Goal: Task Accomplishment & Management: Manage account settings

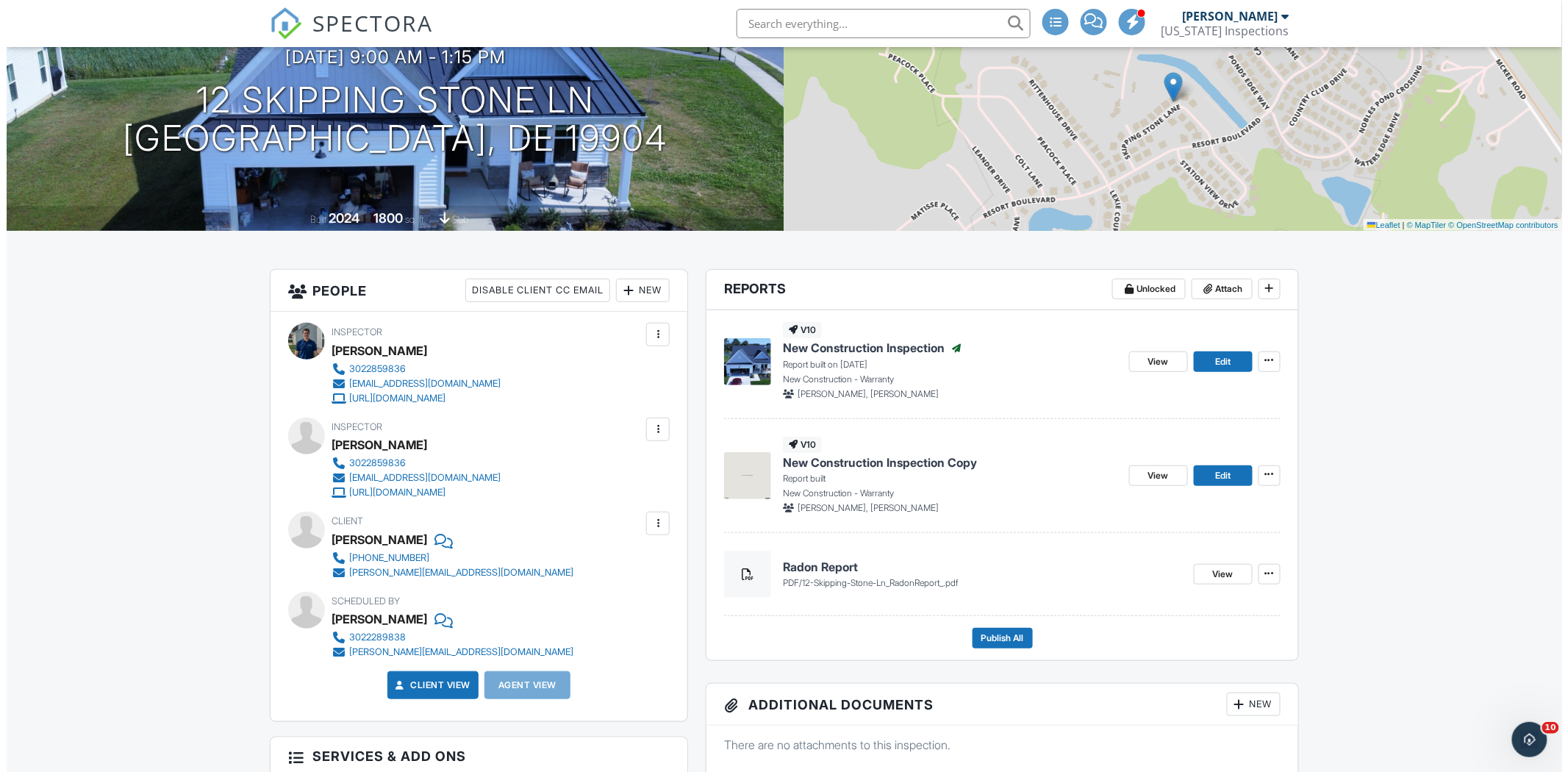
scroll to position [164, 0]
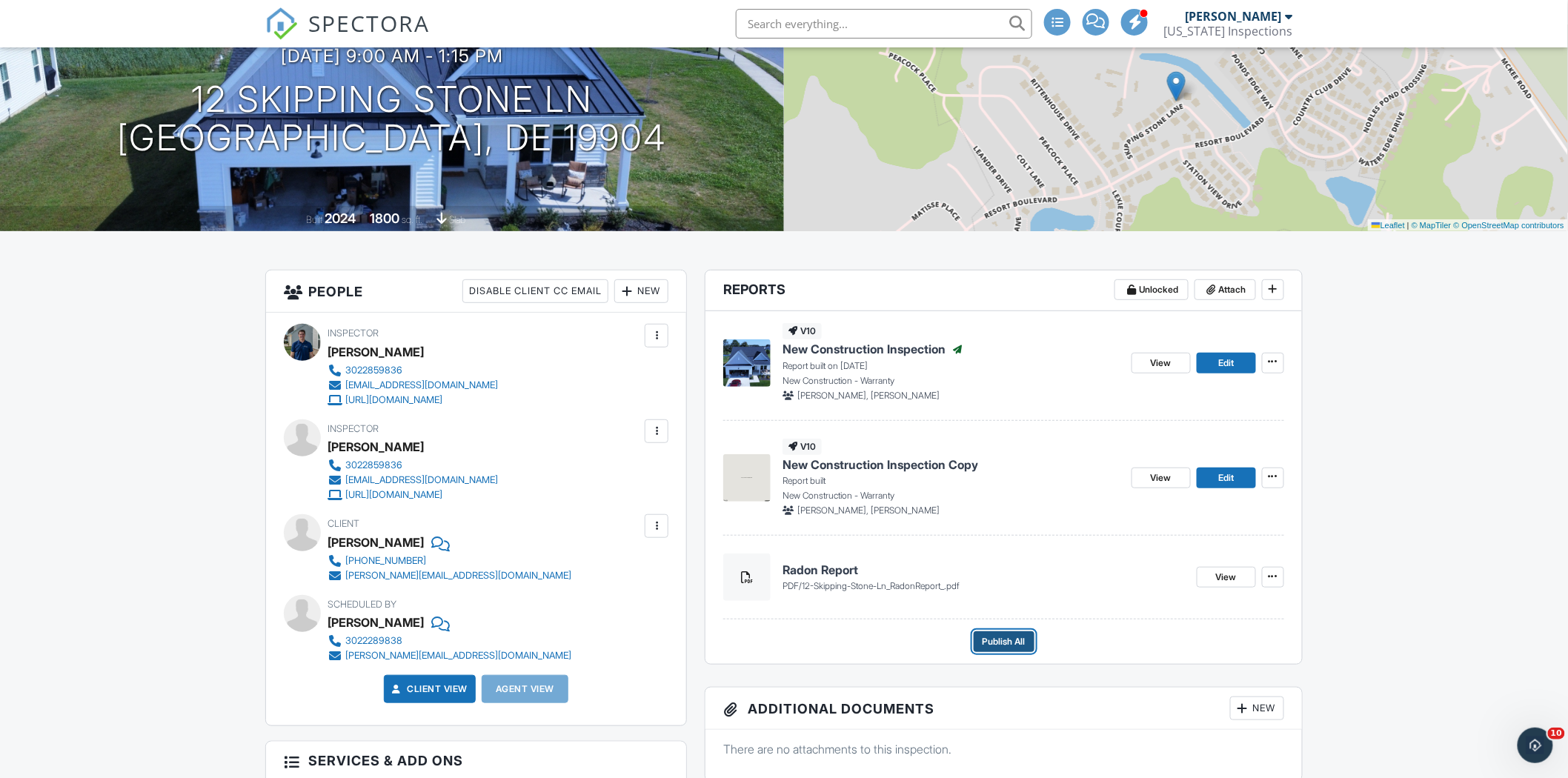
click at [1031, 642] on button "Publish All" at bounding box center [1003, 641] width 61 height 21
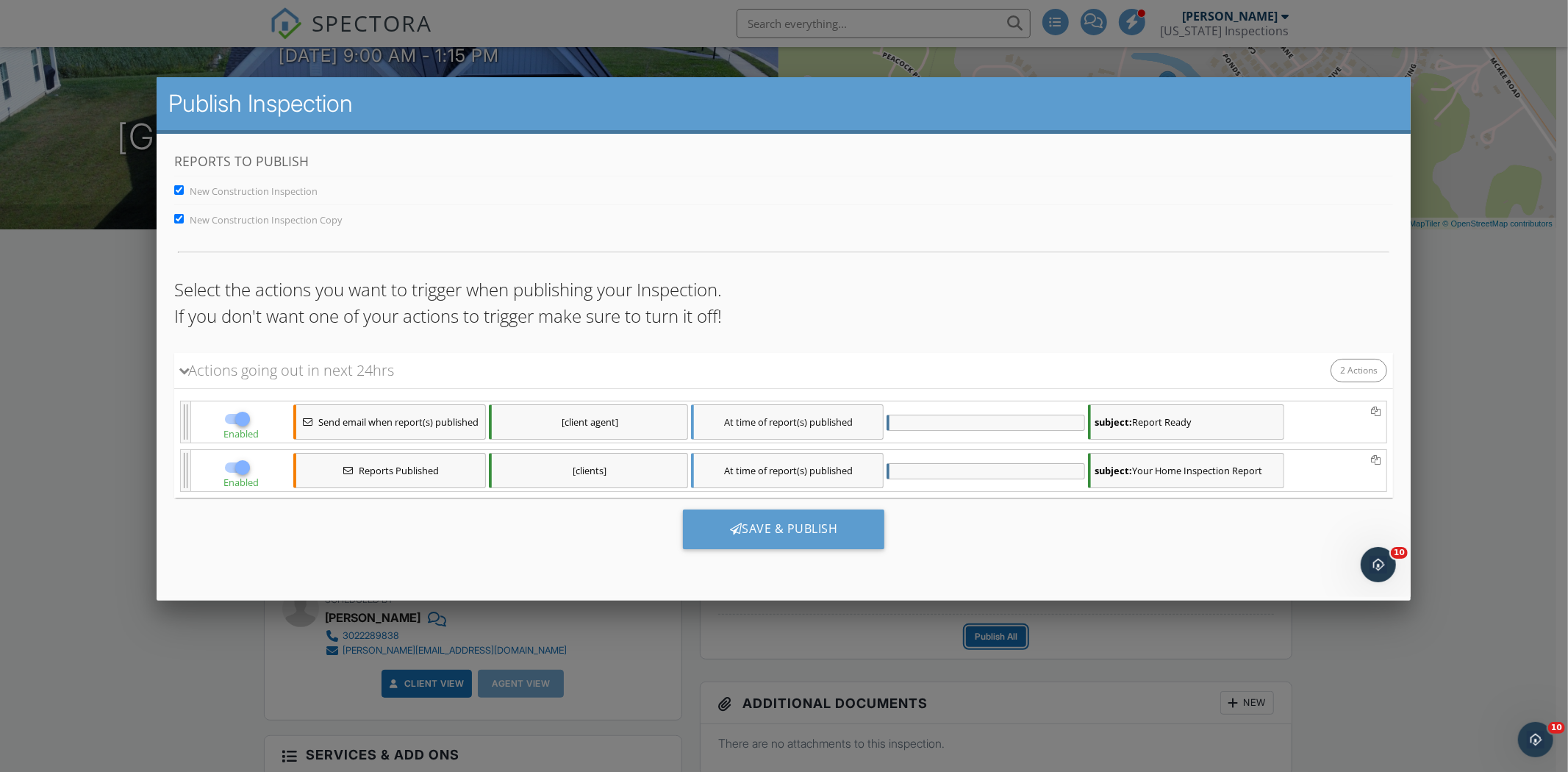
scroll to position [0, 0]
click at [242, 470] on div at bounding box center [242, 467] width 25 height 25
checkbox input "false"
click at [242, 413] on div at bounding box center [242, 418] width 25 height 25
checkbox input "false"
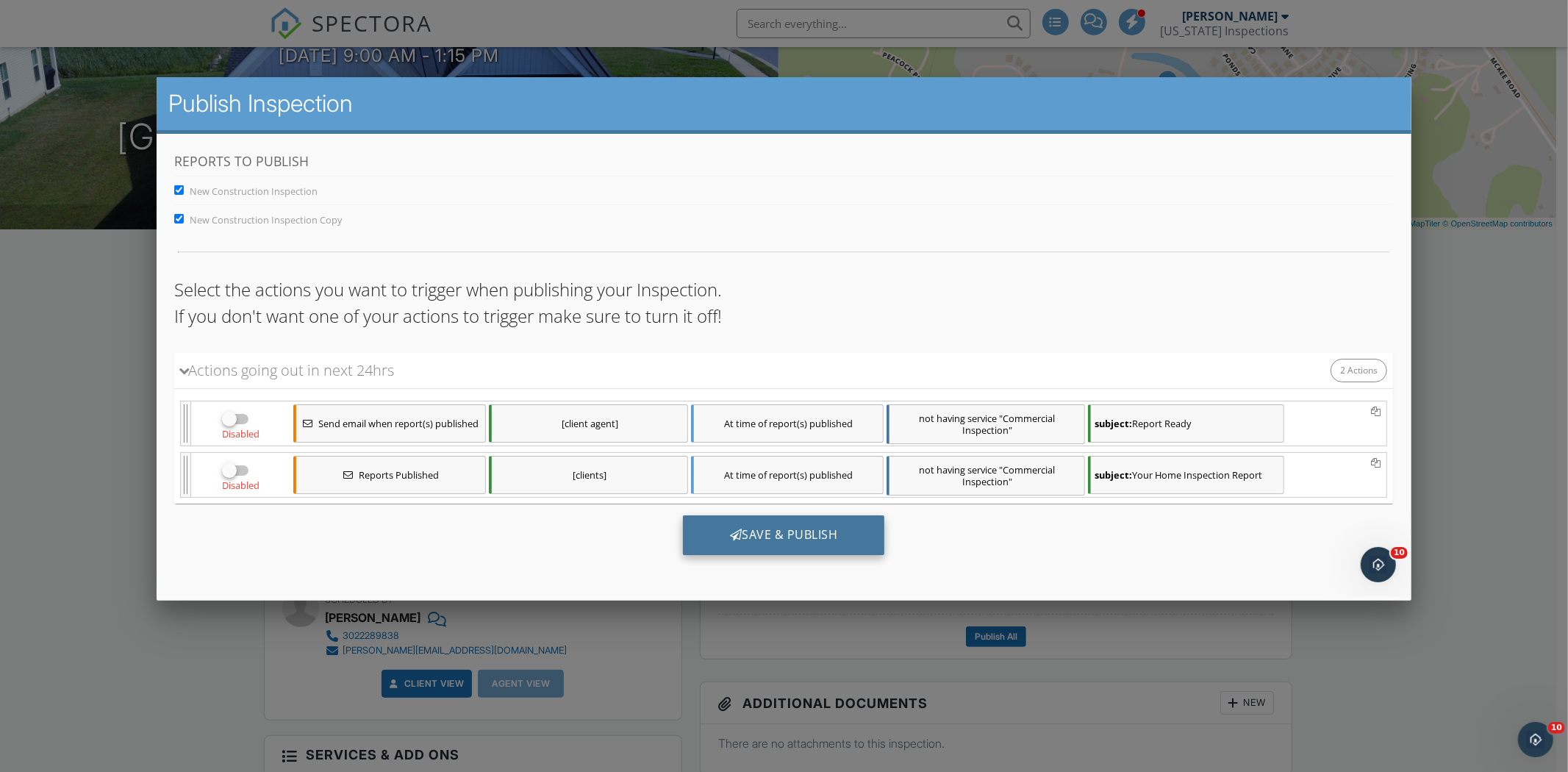
click at [778, 541] on div "Save & Publish" at bounding box center [784, 535] width 202 height 40
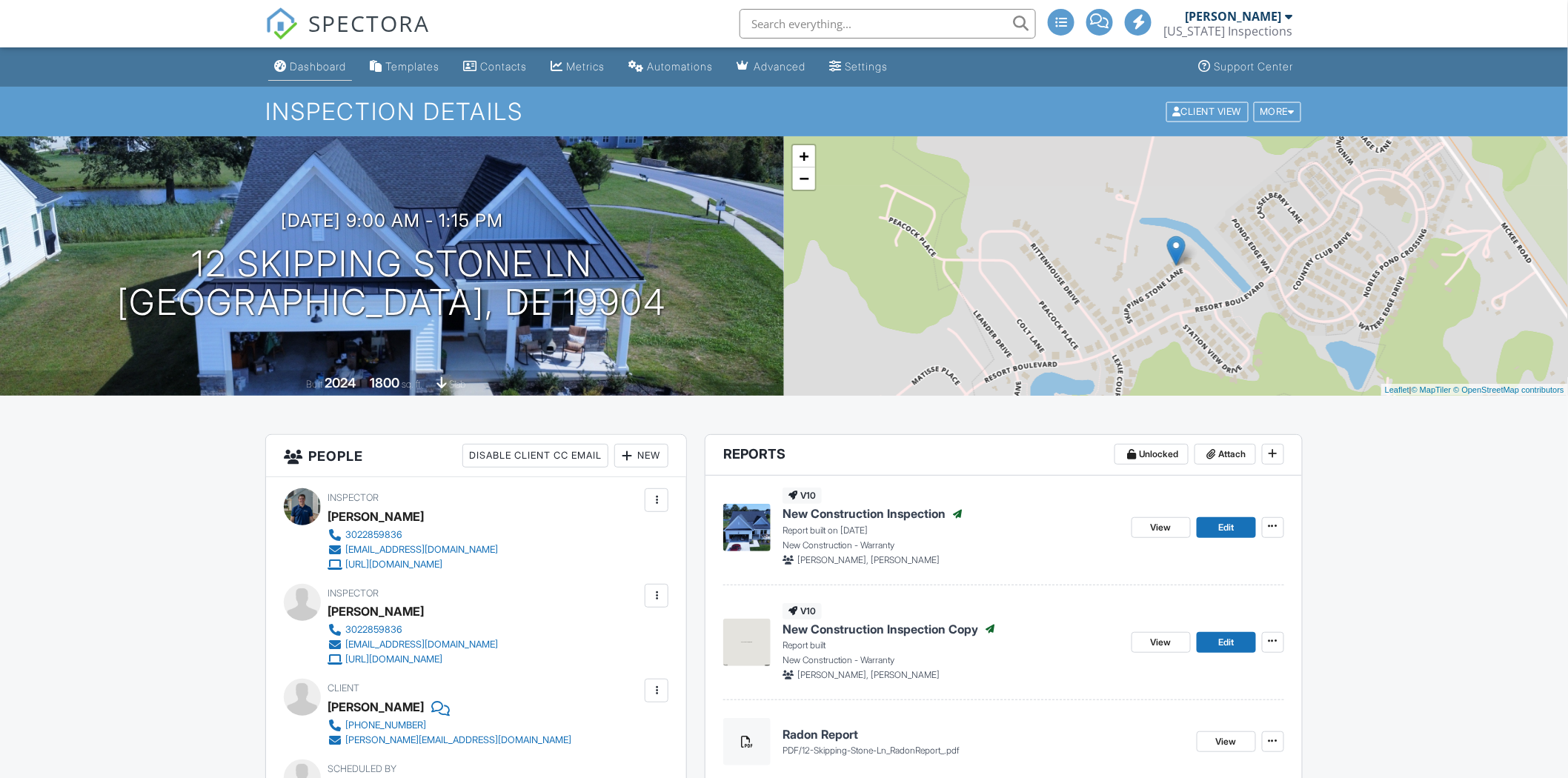
click at [308, 64] on div "Dashboard" at bounding box center [318, 66] width 57 height 12
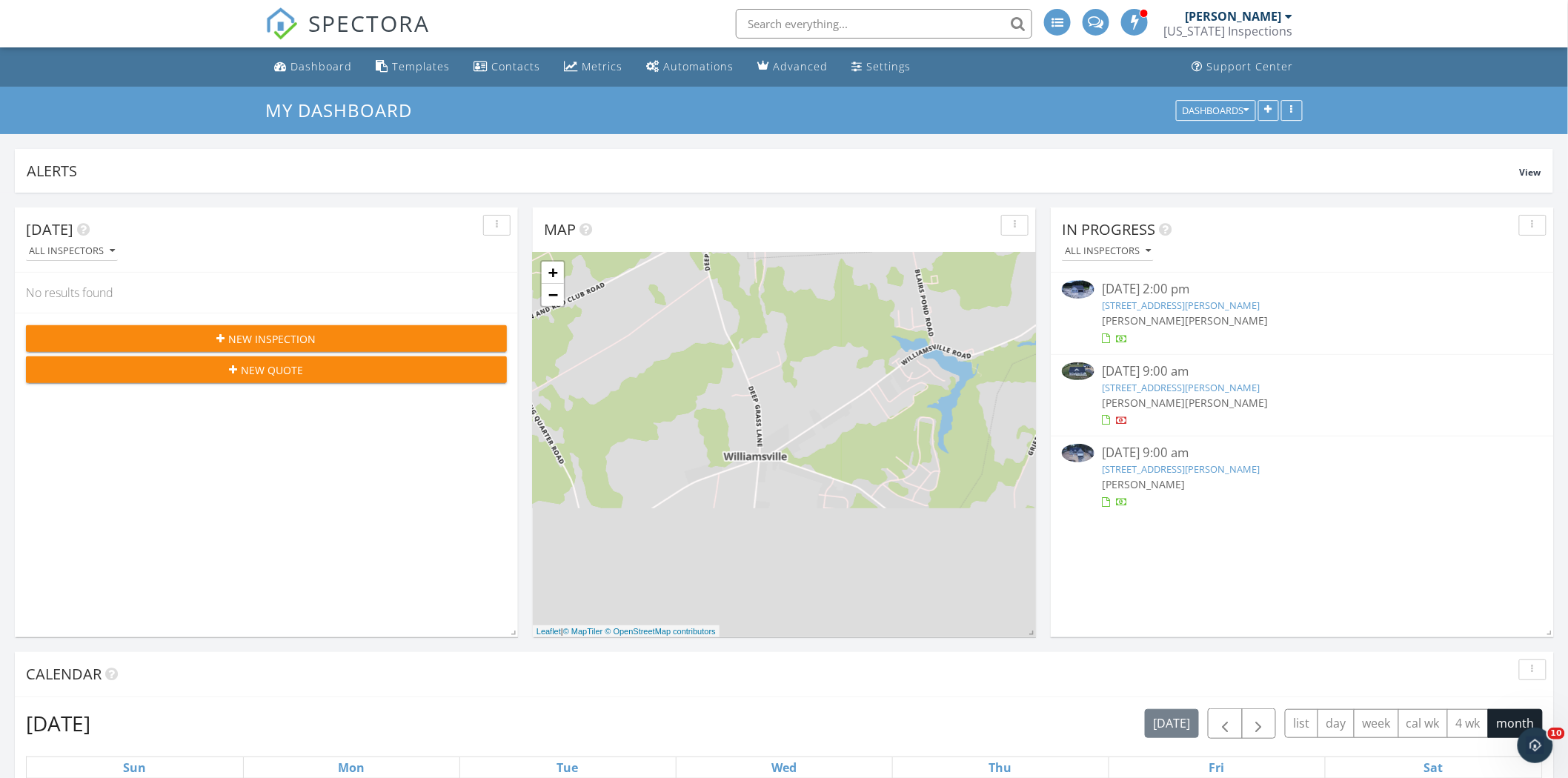
click at [1186, 309] on link "[STREET_ADDRESS][PERSON_NAME]" at bounding box center [1181, 306] width 158 height 13
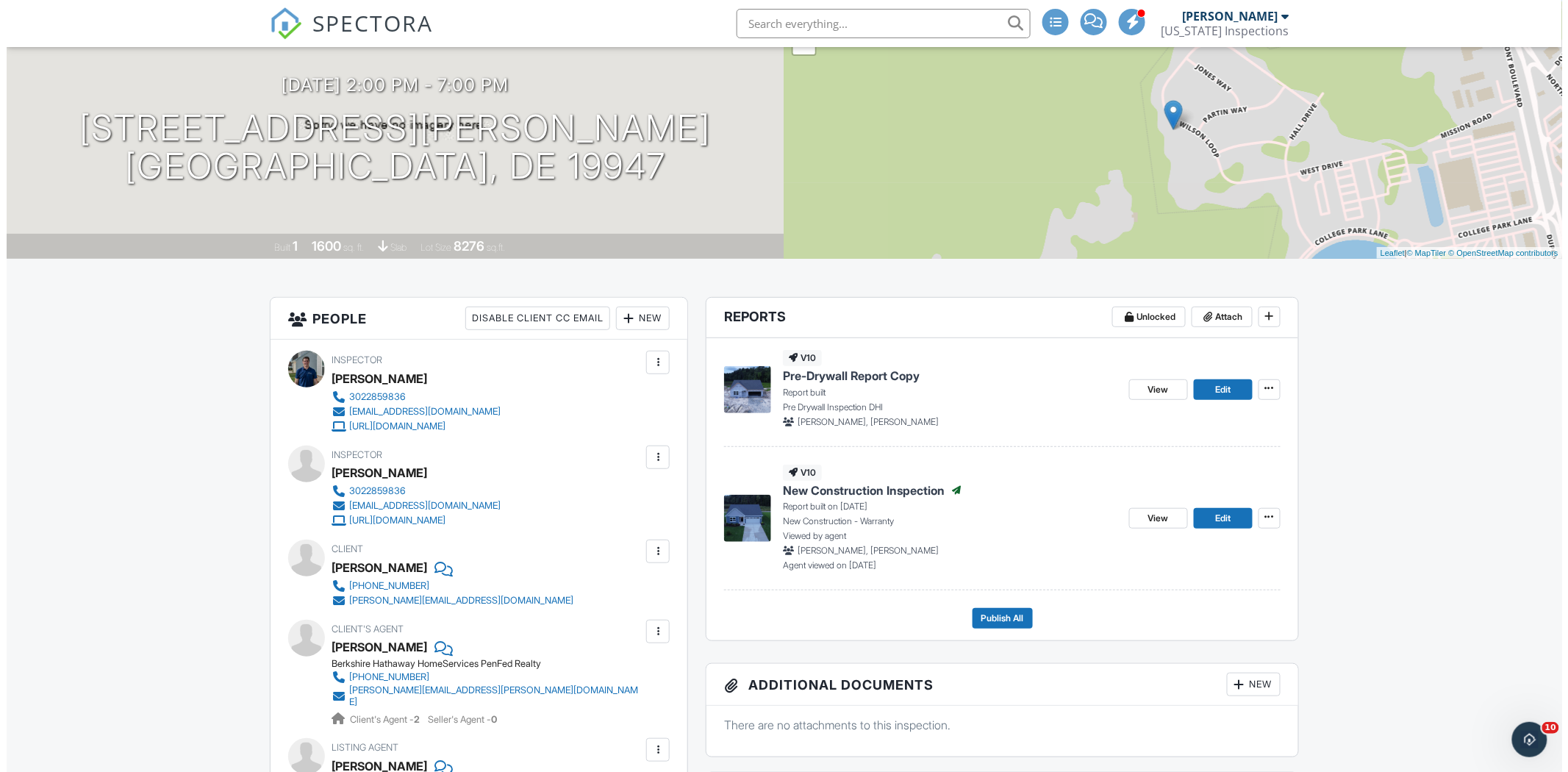
scroll to position [164, 0]
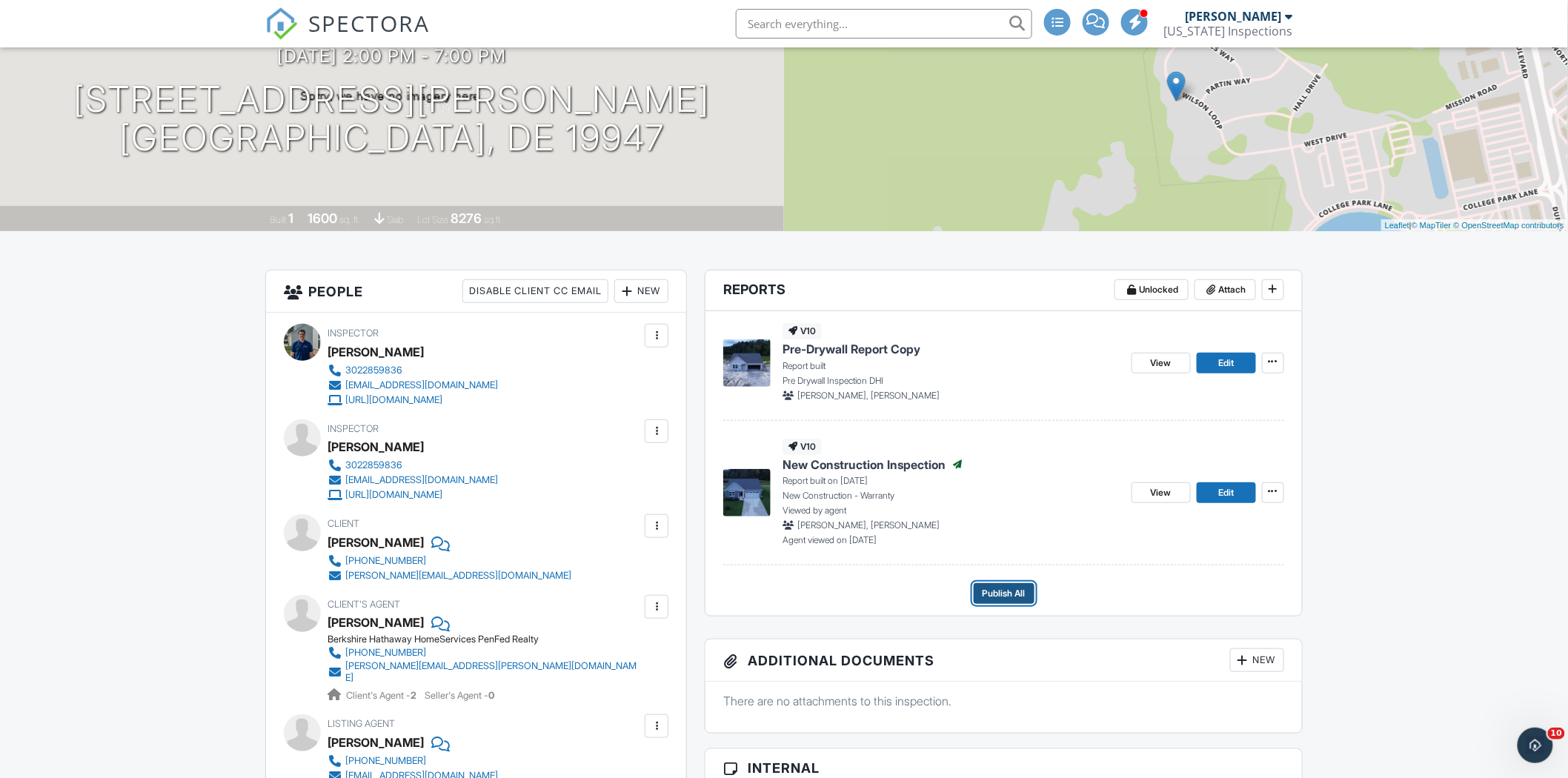
click at [994, 591] on span "Publish All" at bounding box center [1004, 594] width 43 height 15
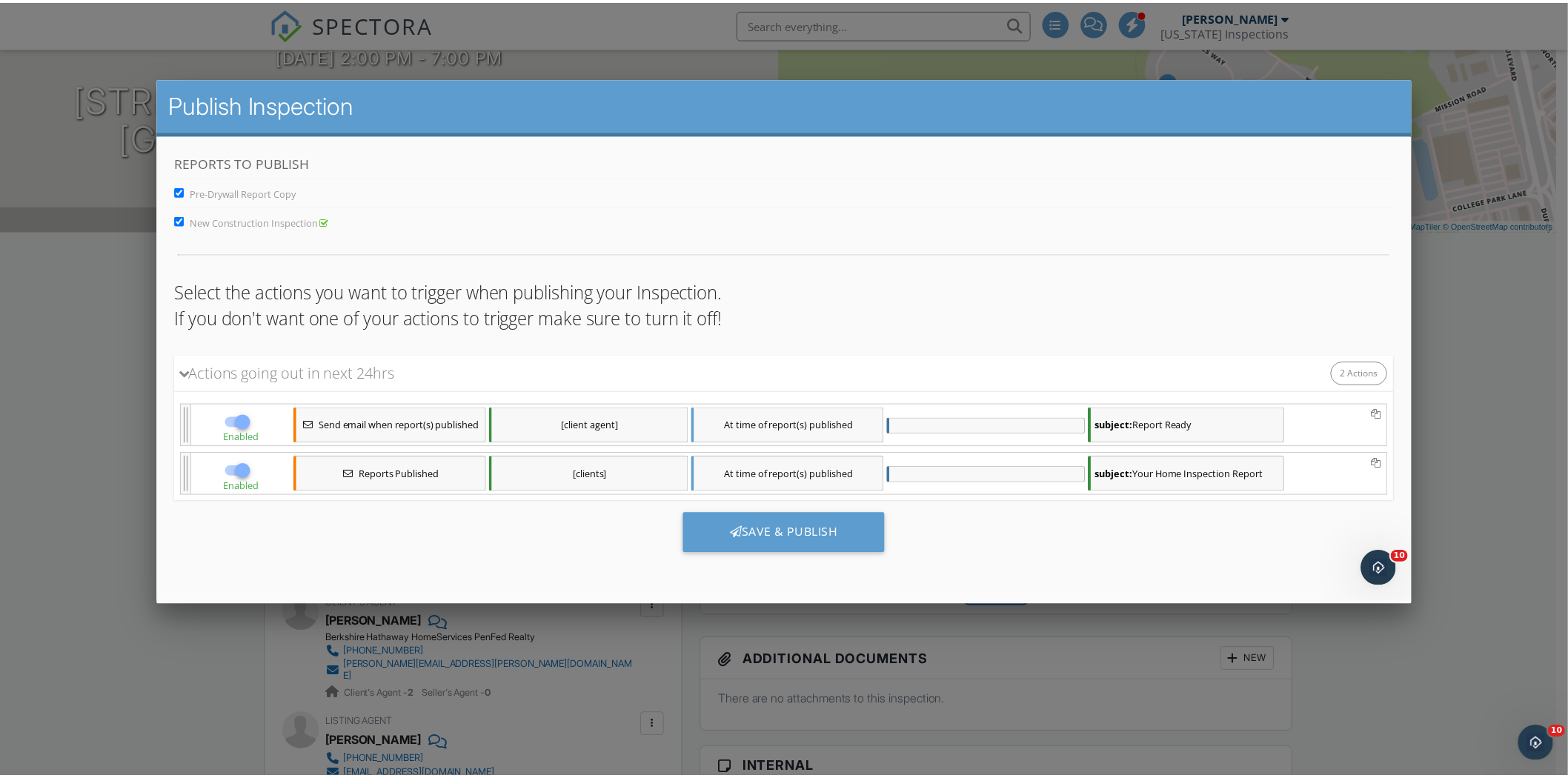
scroll to position [0, 0]
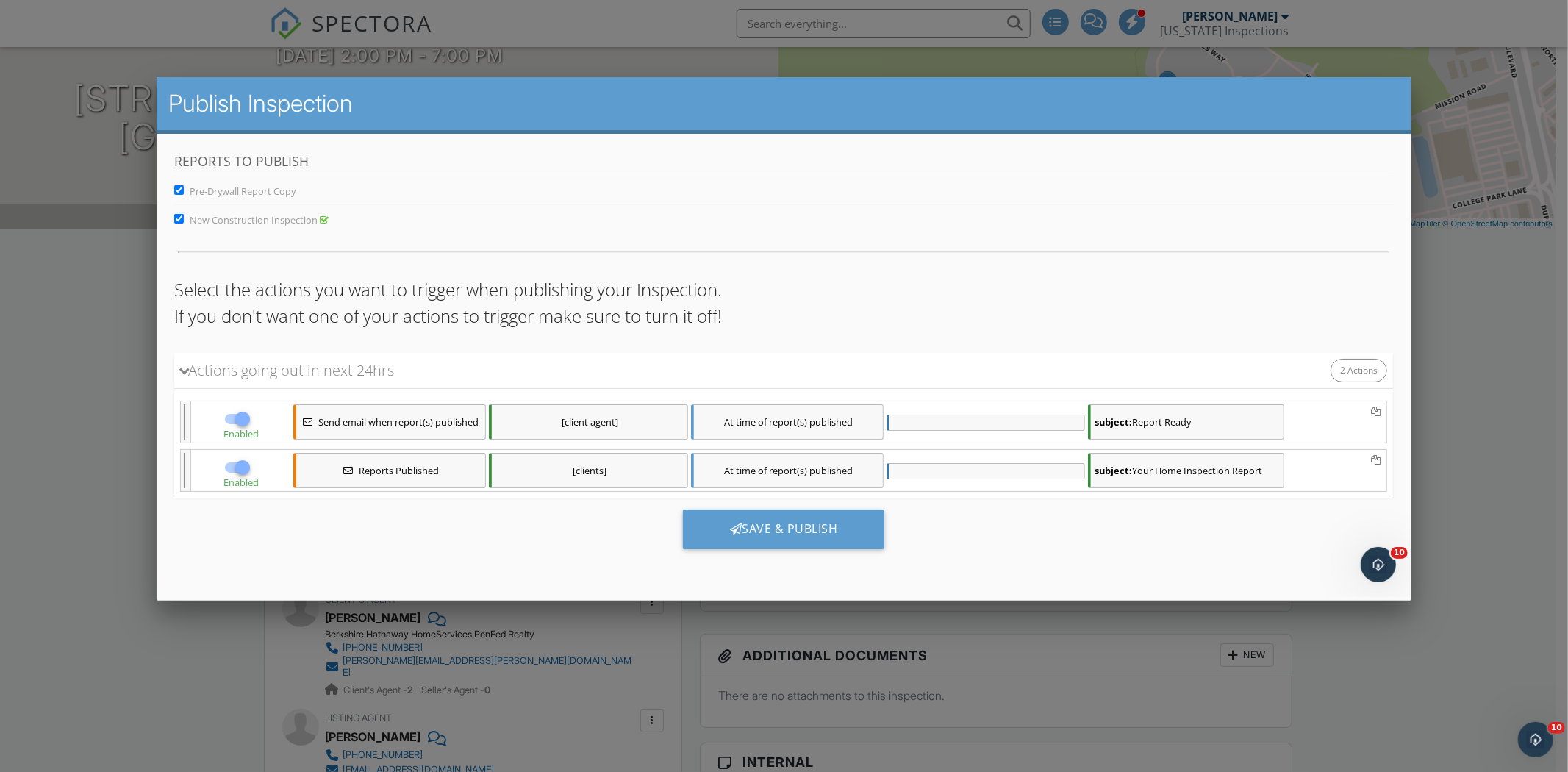
click at [247, 419] on div at bounding box center [242, 418] width 25 height 25
checkbox input "false"
click at [246, 469] on div at bounding box center [242, 469] width 25 height 25
checkbox input "false"
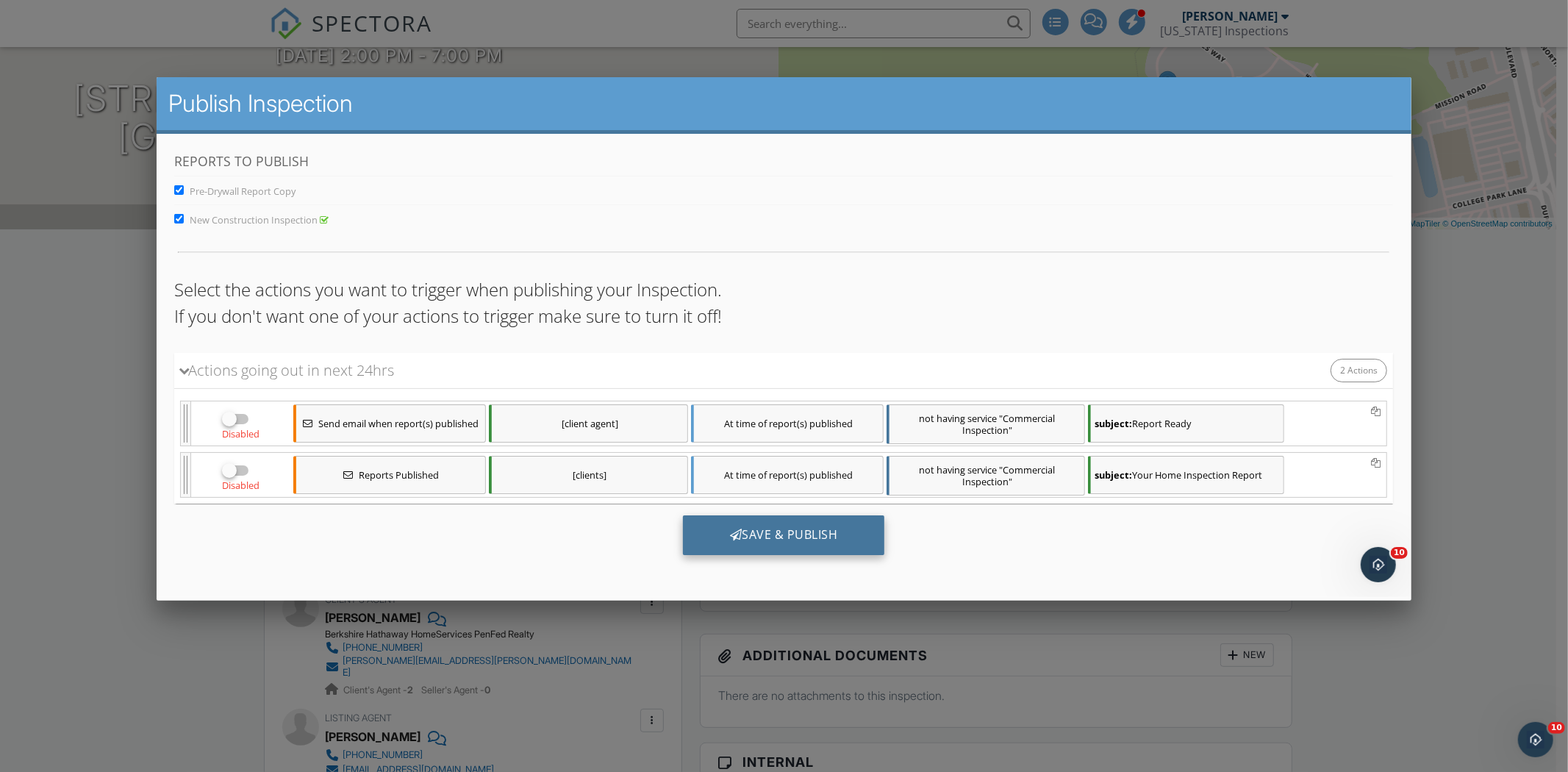
click at [794, 530] on div "Save & Publish" at bounding box center [784, 535] width 202 height 40
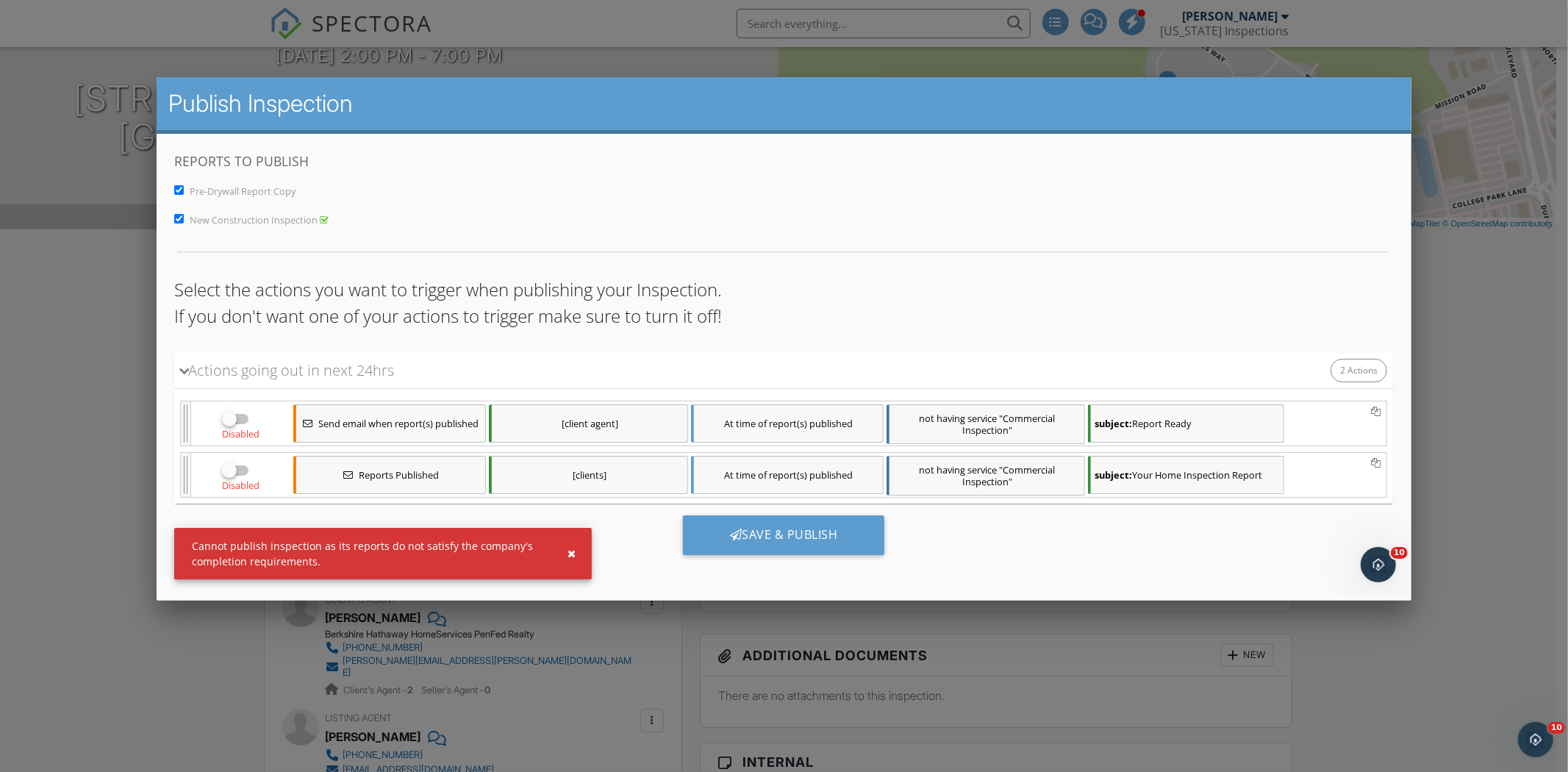
click at [571, 538] on div "Cannot publish inspection as its reports do not satisfy the company's completio…" at bounding box center [382, 553] width 417 height 51
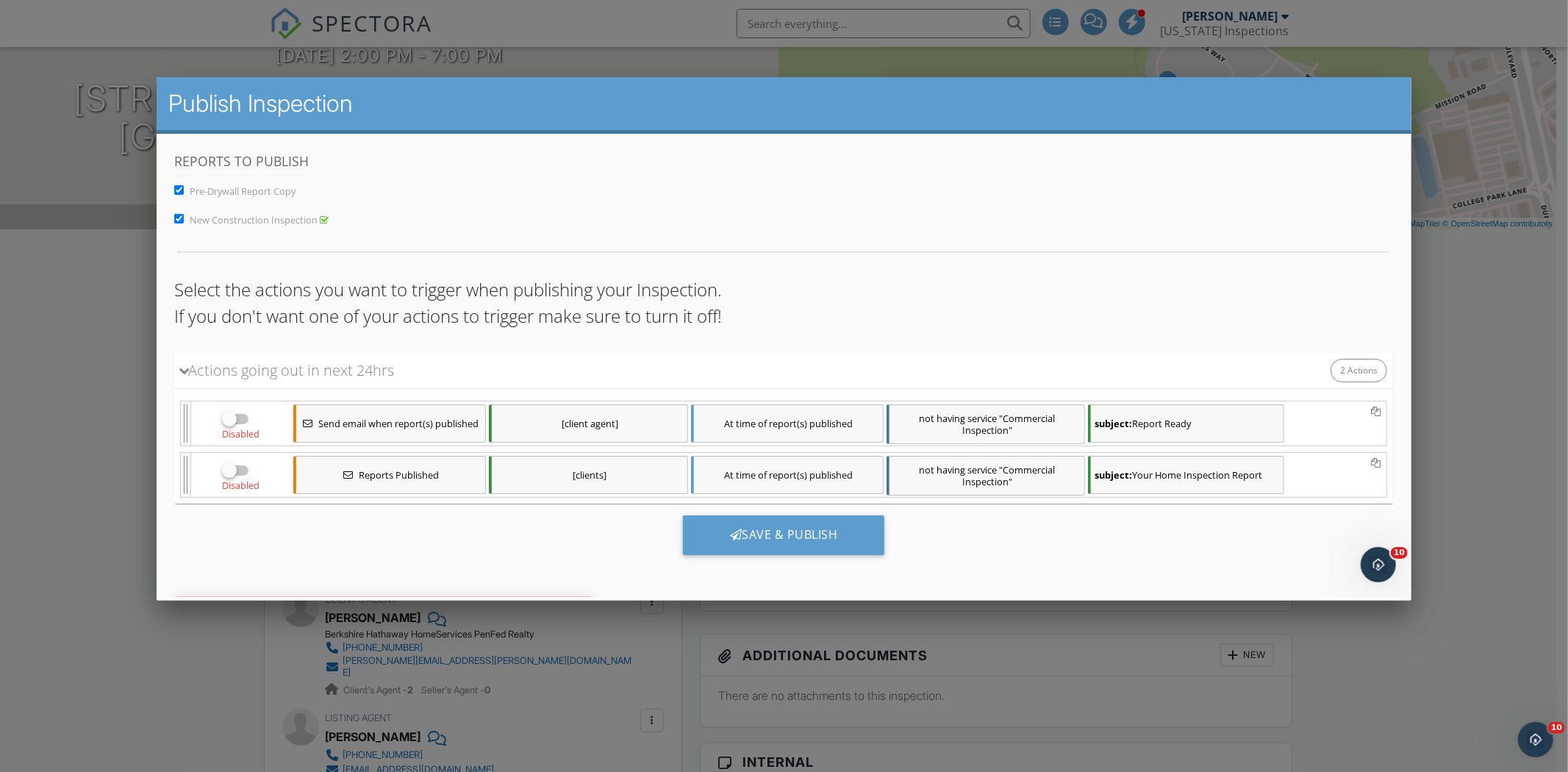
click at [574, 551] on div "Save & Publish" at bounding box center [783, 541] width 1219 height 74
click at [703, 541] on div "Save & Publish" at bounding box center [784, 535] width 202 height 40
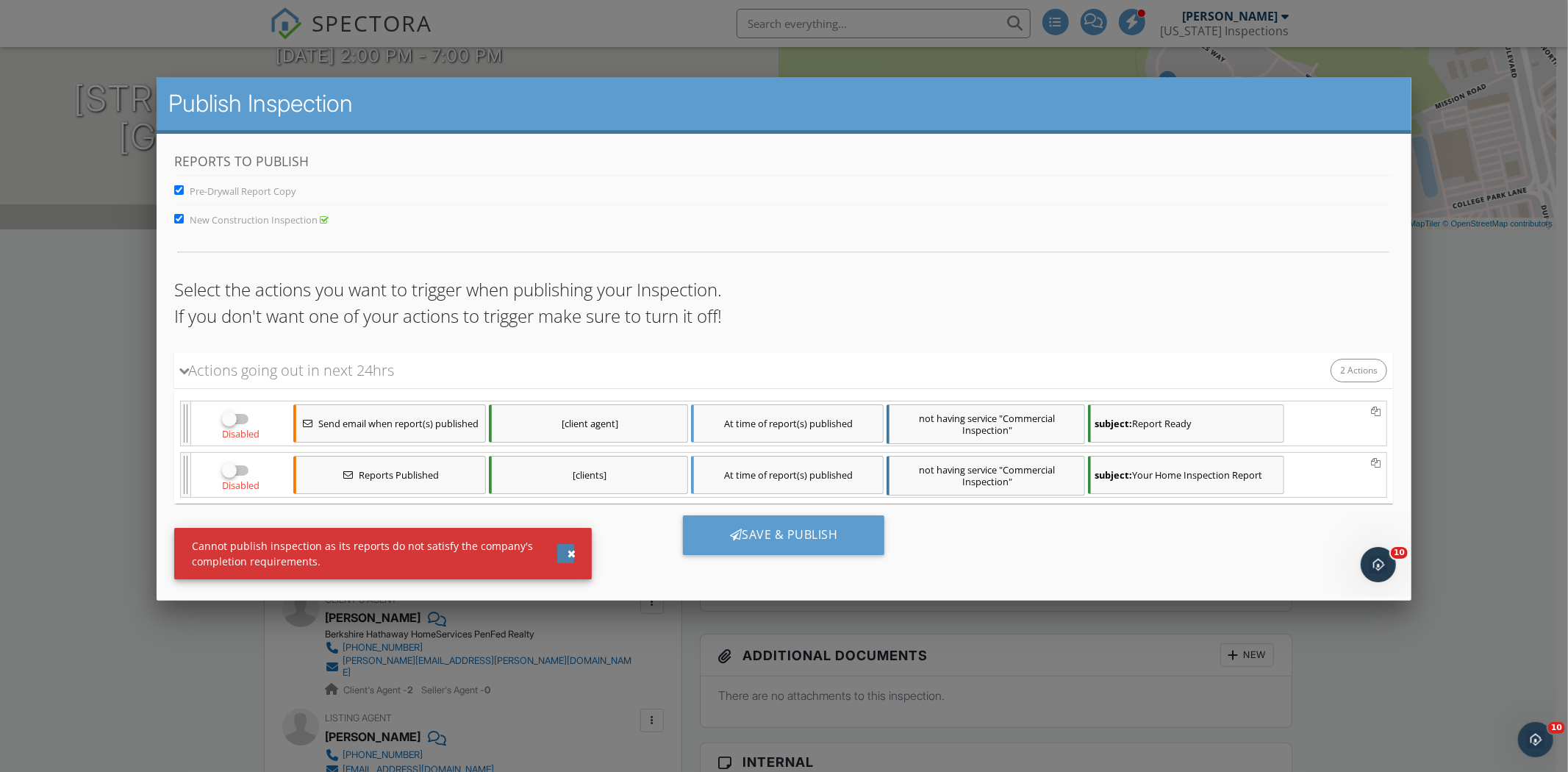
click at [572, 552] on div "button" at bounding box center [572, 553] width 8 height 10
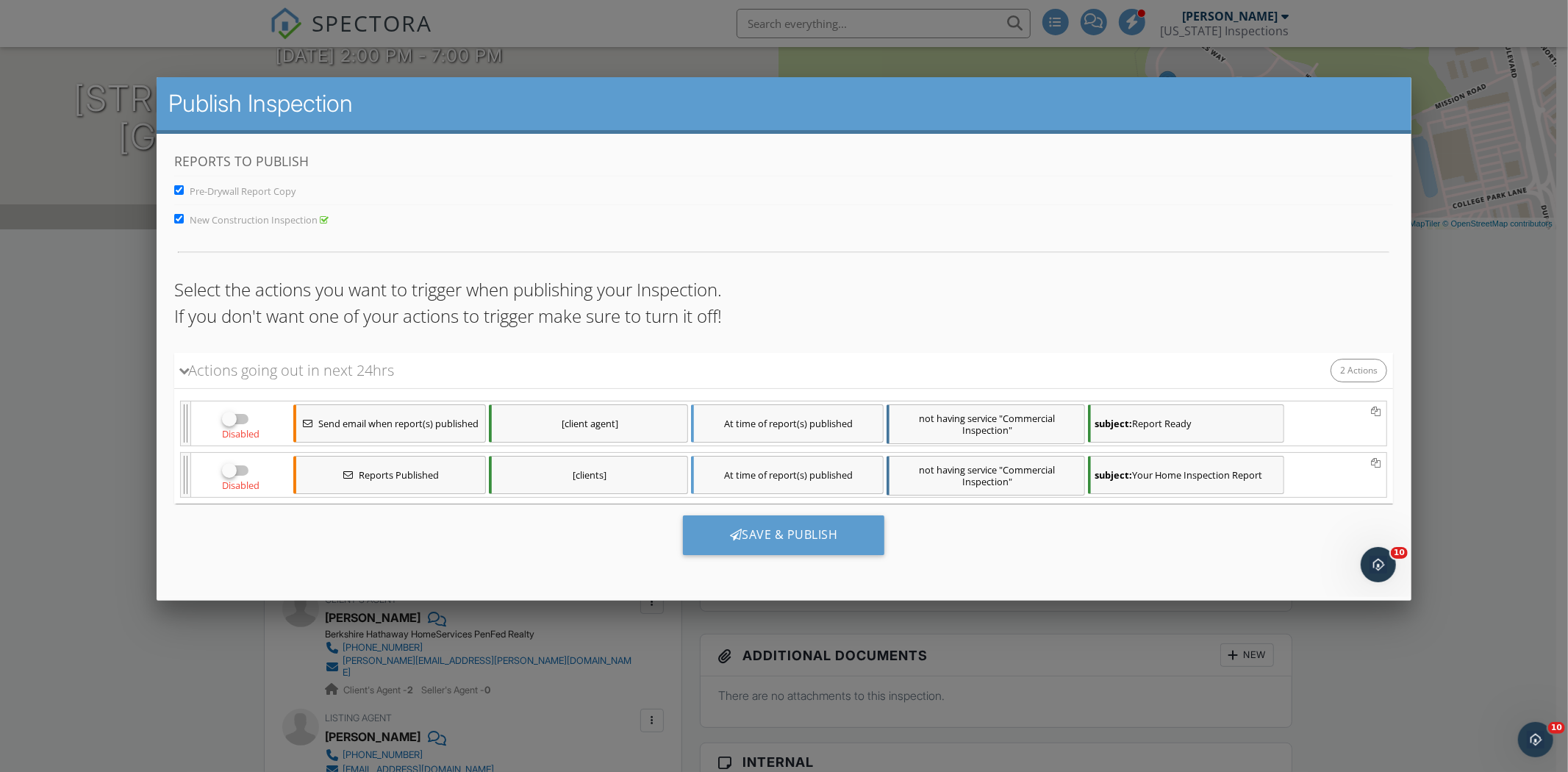
click at [1342, 650] on div at bounding box center [784, 409] width 1568 height 965
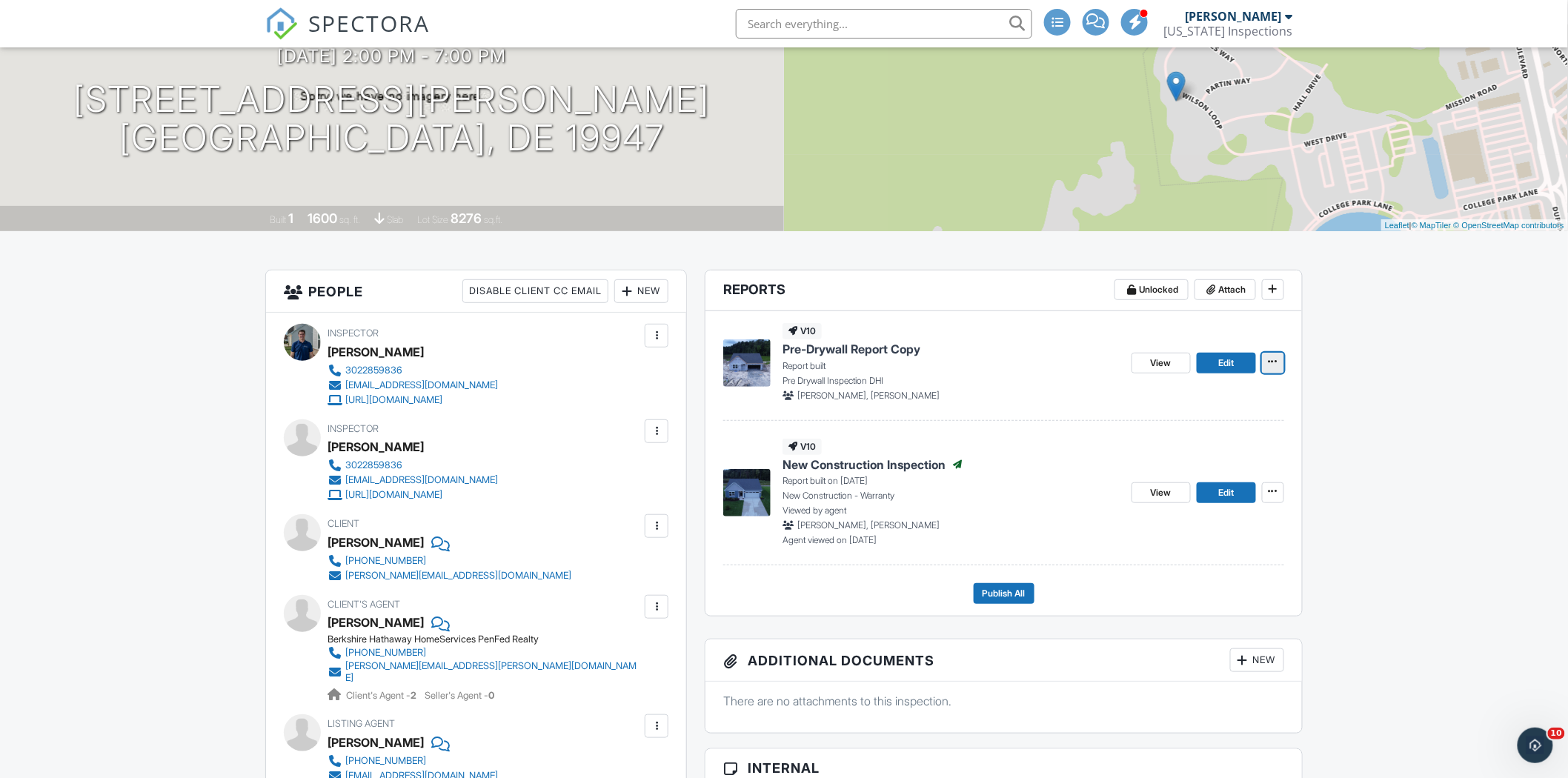
click at [1282, 354] on button at bounding box center [1272, 363] width 22 height 21
click at [1031, 441] on div "v10 New Construction Inspection Published Report built on 09/24/2025 New Constr…" at bounding box center [951, 493] width 337 height 108
click at [1158, 356] on span "View" at bounding box center [1161, 363] width 21 height 15
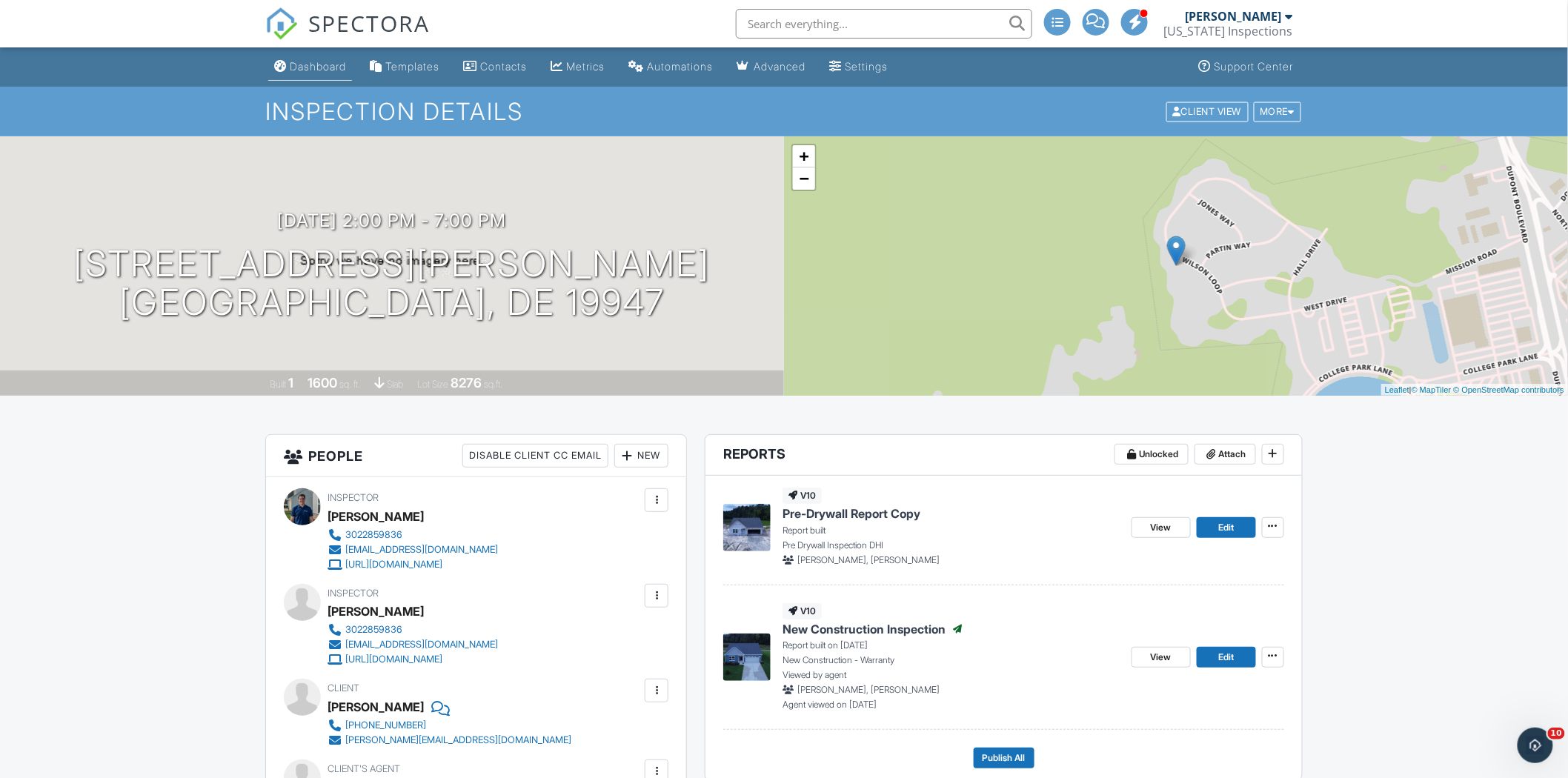
click at [323, 57] on link "Dashboard" at bounding box center [310, 67] width 84 height 27
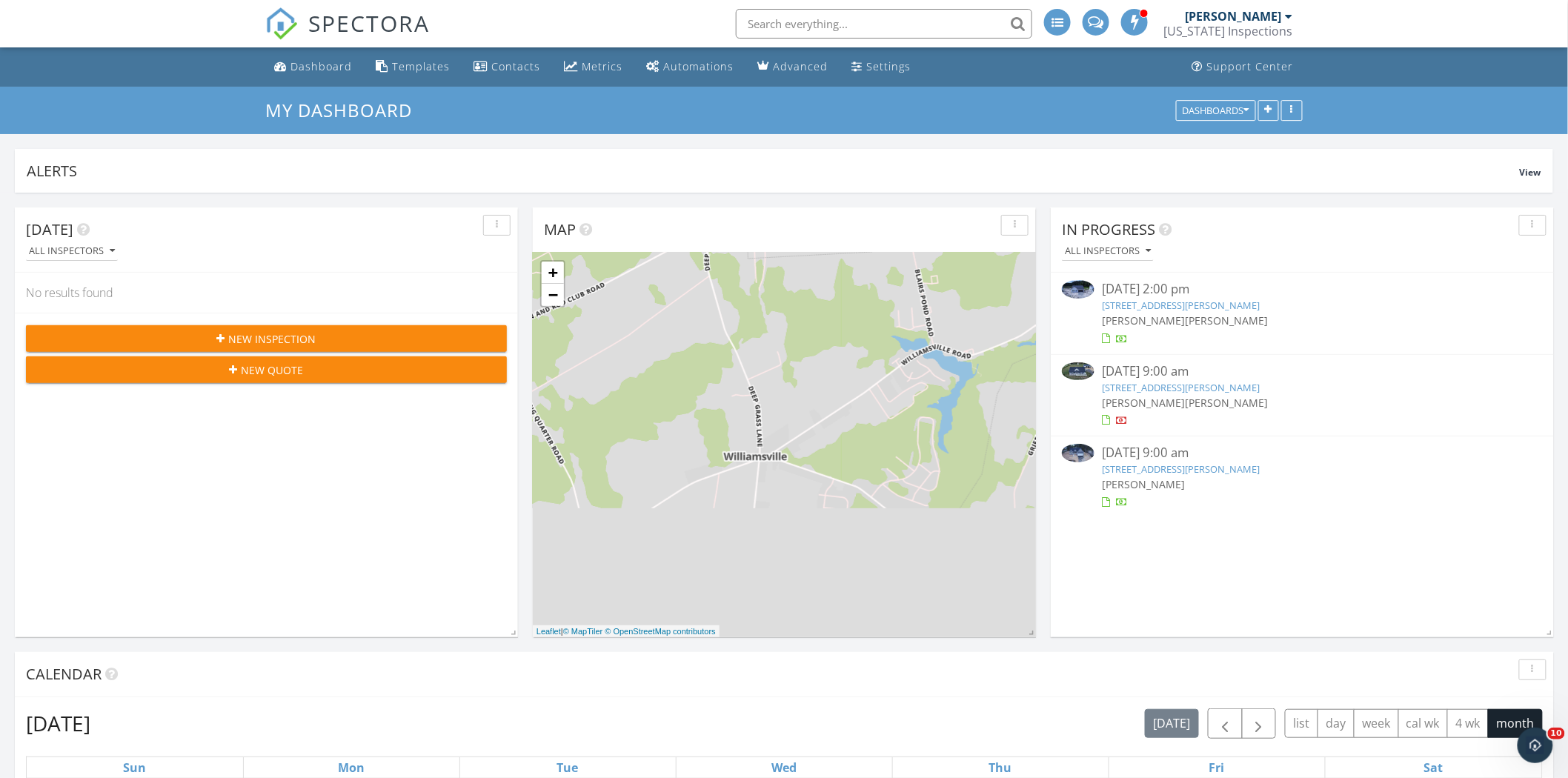
click at [1167, 463] on link "[STREET_ADDRESS][PERSON_NAME]" at bounding box center [1181, 469] width 158 height 13
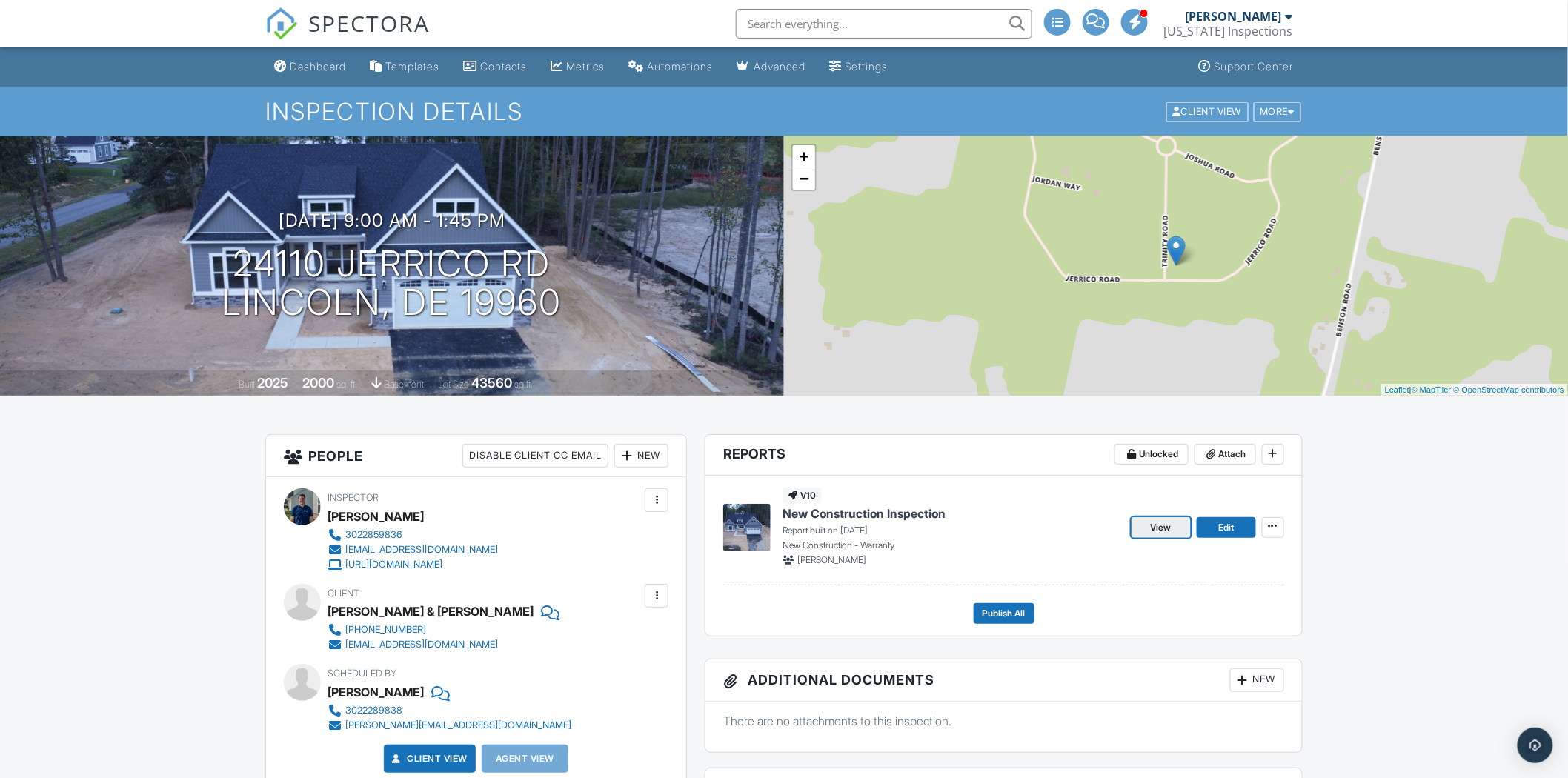
click at [1160, 521] on span "View" at bounding box center [1161, 528] width 21 height 15
click at [1213, 532] on link "Edit" at bounding box center [1226, 527] width 59 height 21
